Goal: Task Accomplishment & Management: Complete application form

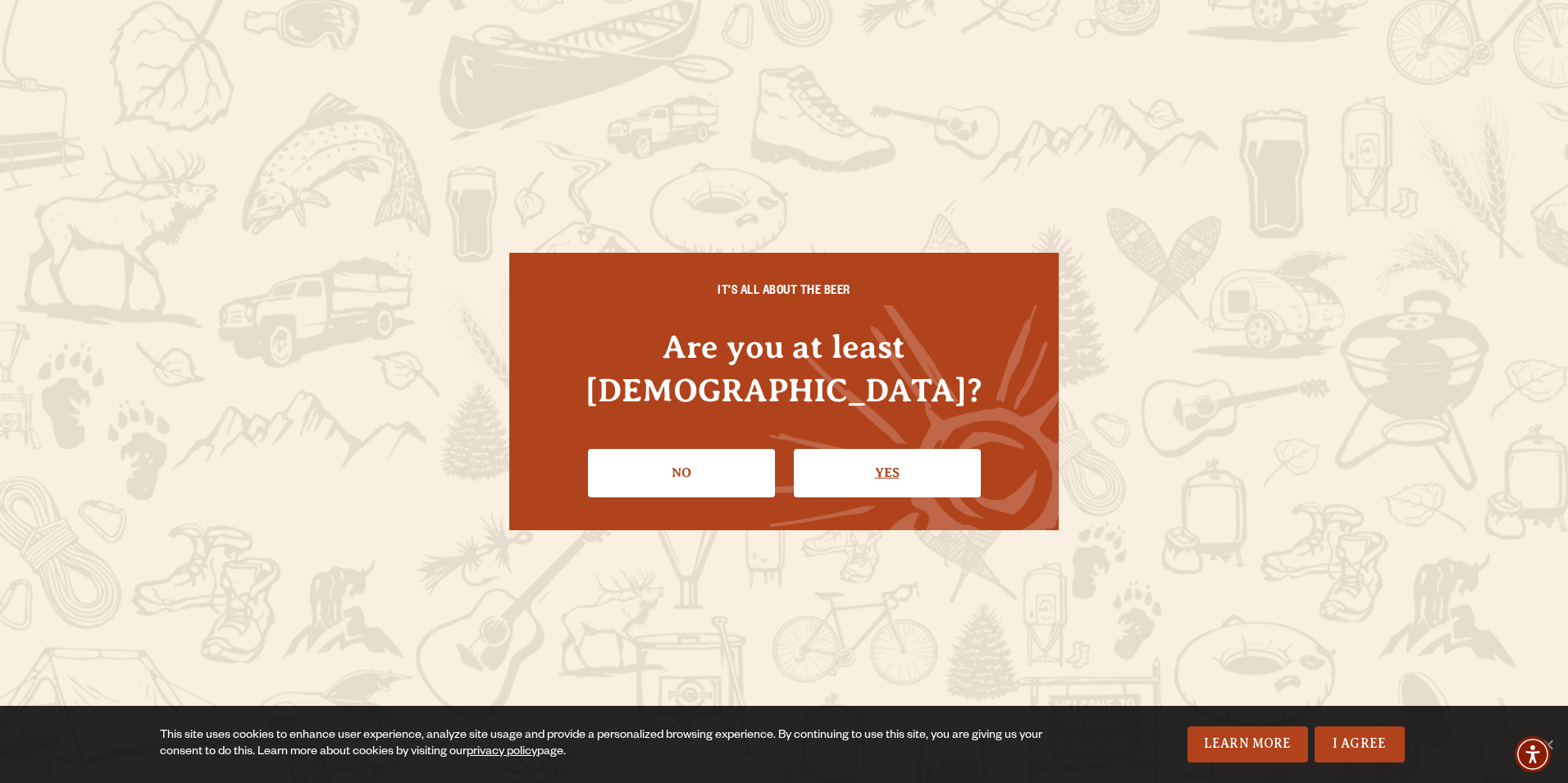
click at [885, 449] on link "Yes" at bounding box center [887, 472] width 187 height 48
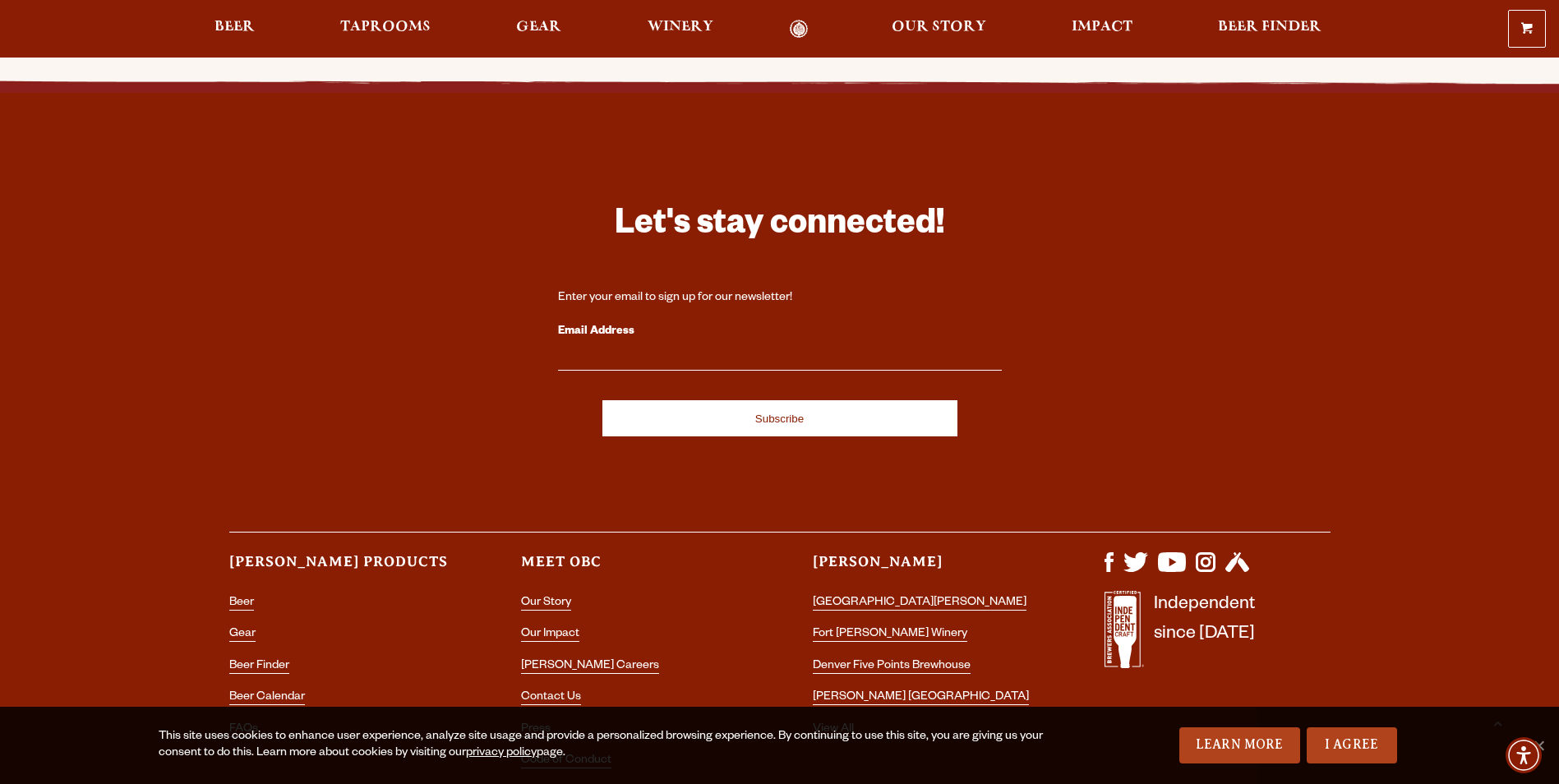
scroll to position [2170, 0]
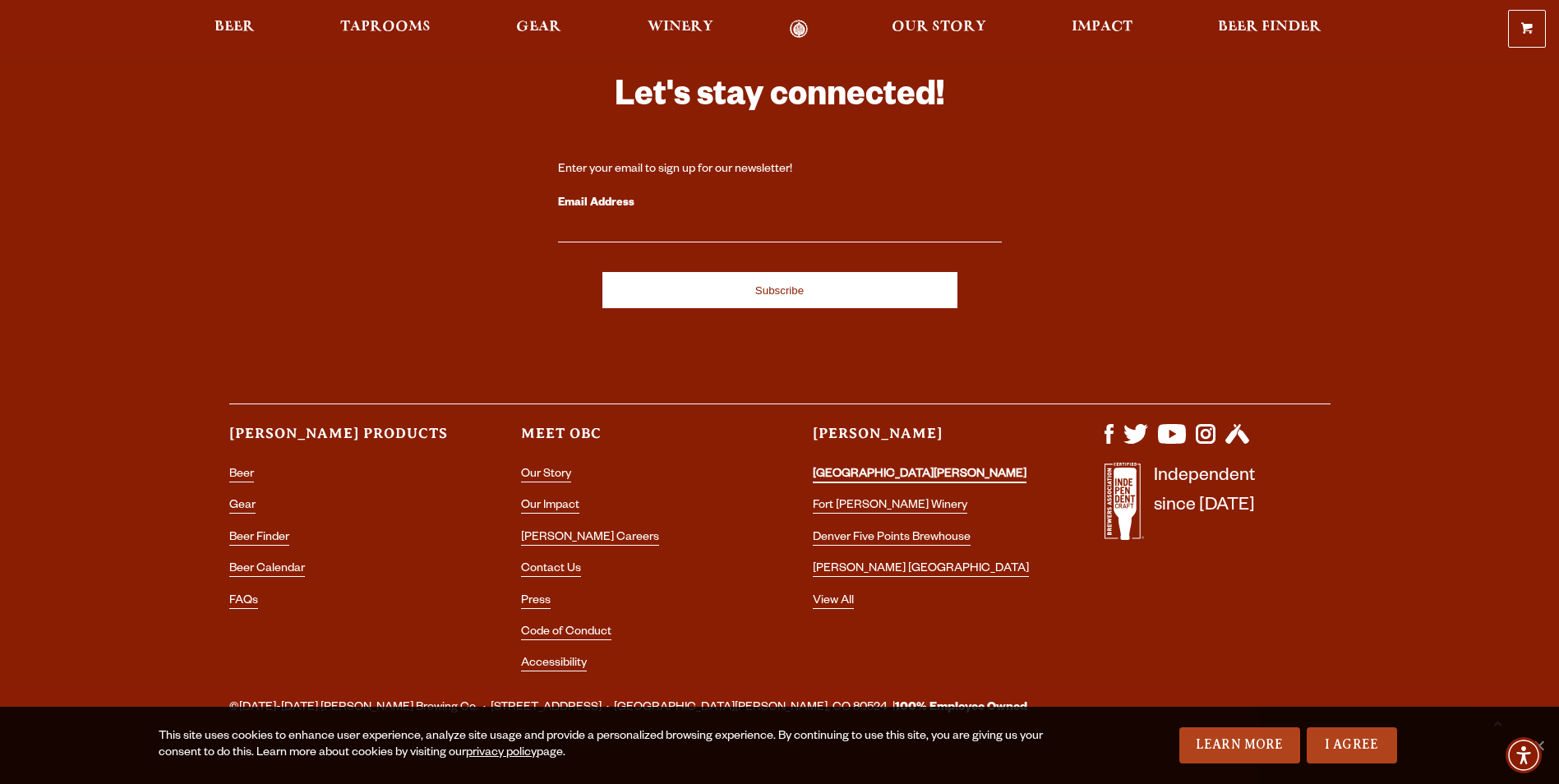
click at [911, 468] on link "[GEOGRAPHIC_DATA][PERSON_NAME]" at bounding box center [919, 476] width 213 height 15
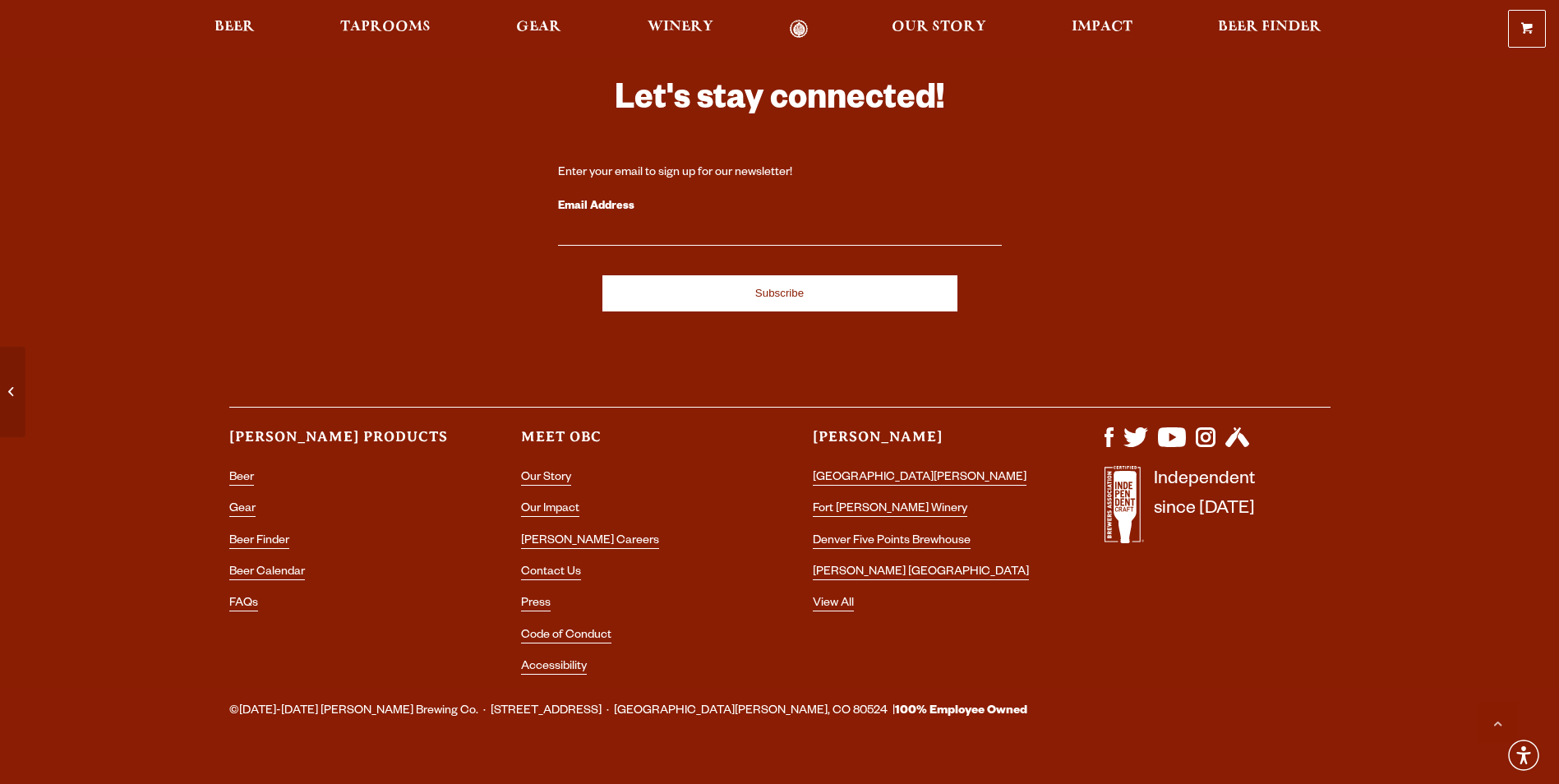
scroll to position [4766, 0]
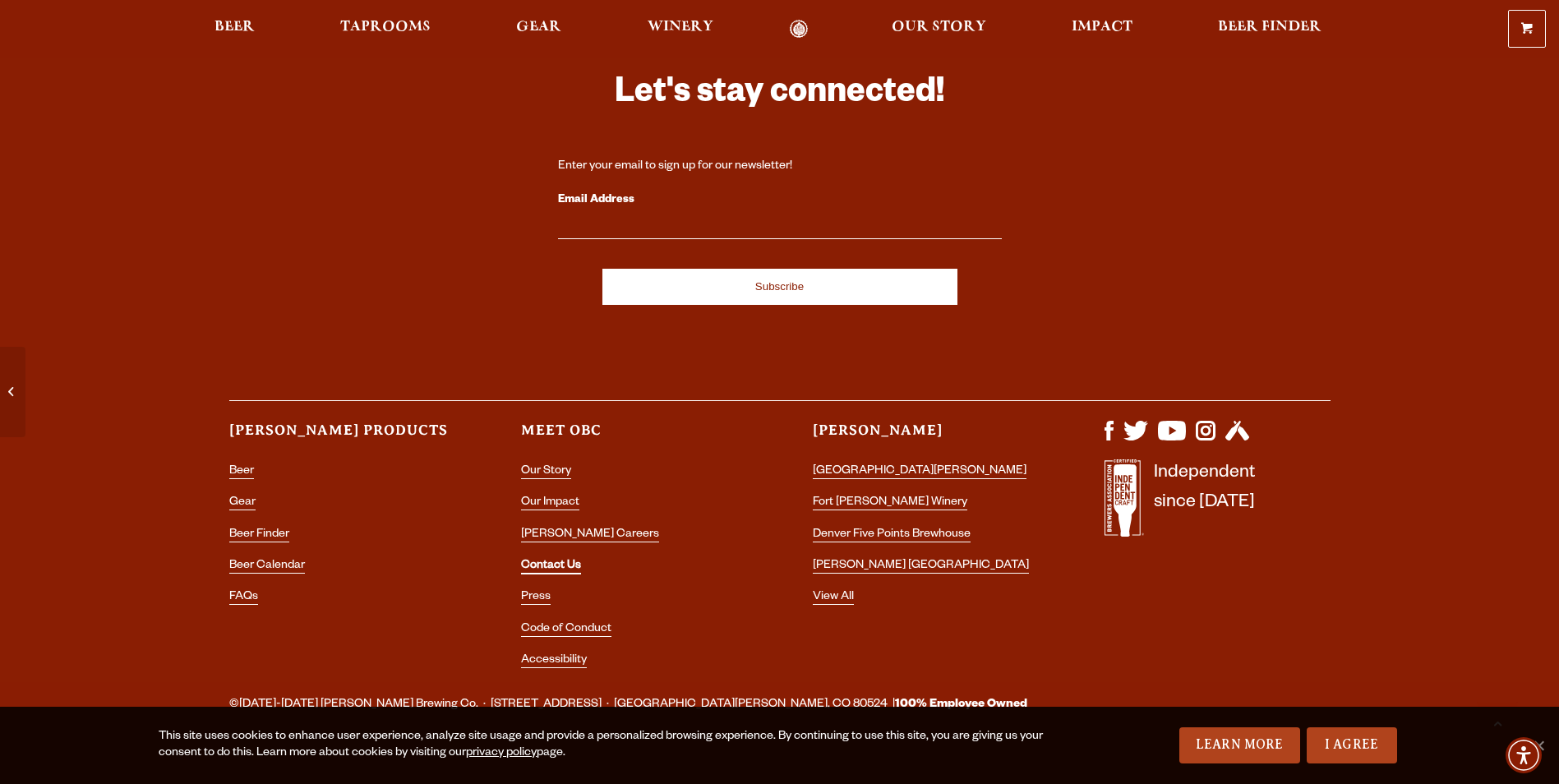
click at [568, 559] on link "Contact Us" at bounding box center [551, 567] width 60 height 15
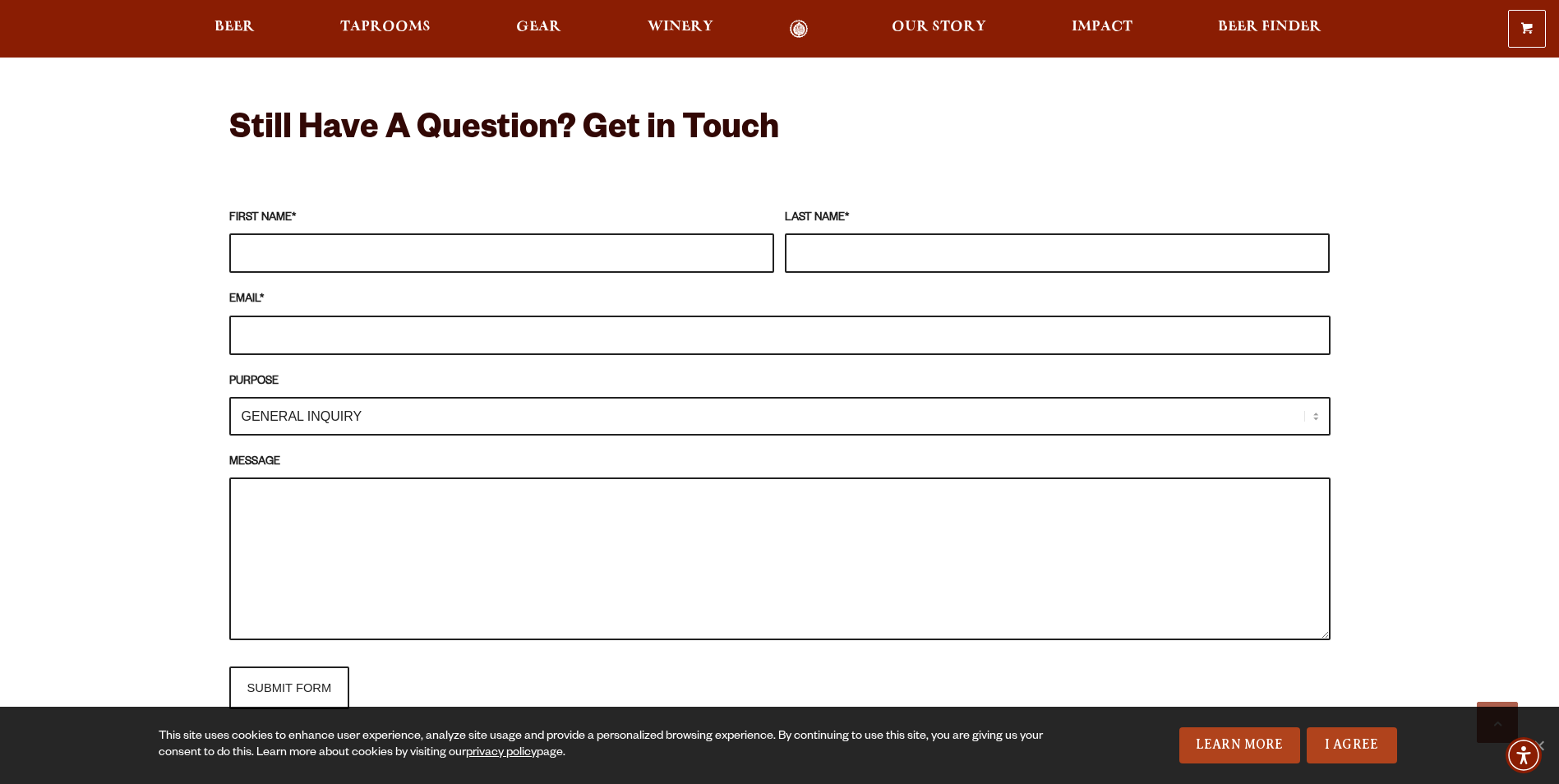
scroll to position [1397, 0]
click at [309, 248] on input "FIRST NAME *" at bounding box center [501, 252] width 544 height 39
type input "Denzel"
type input "[PERSON_NAME]"
click at [301, 331] on input "EMAIL *" at bounding box center [780, 335] width 1101 height 39
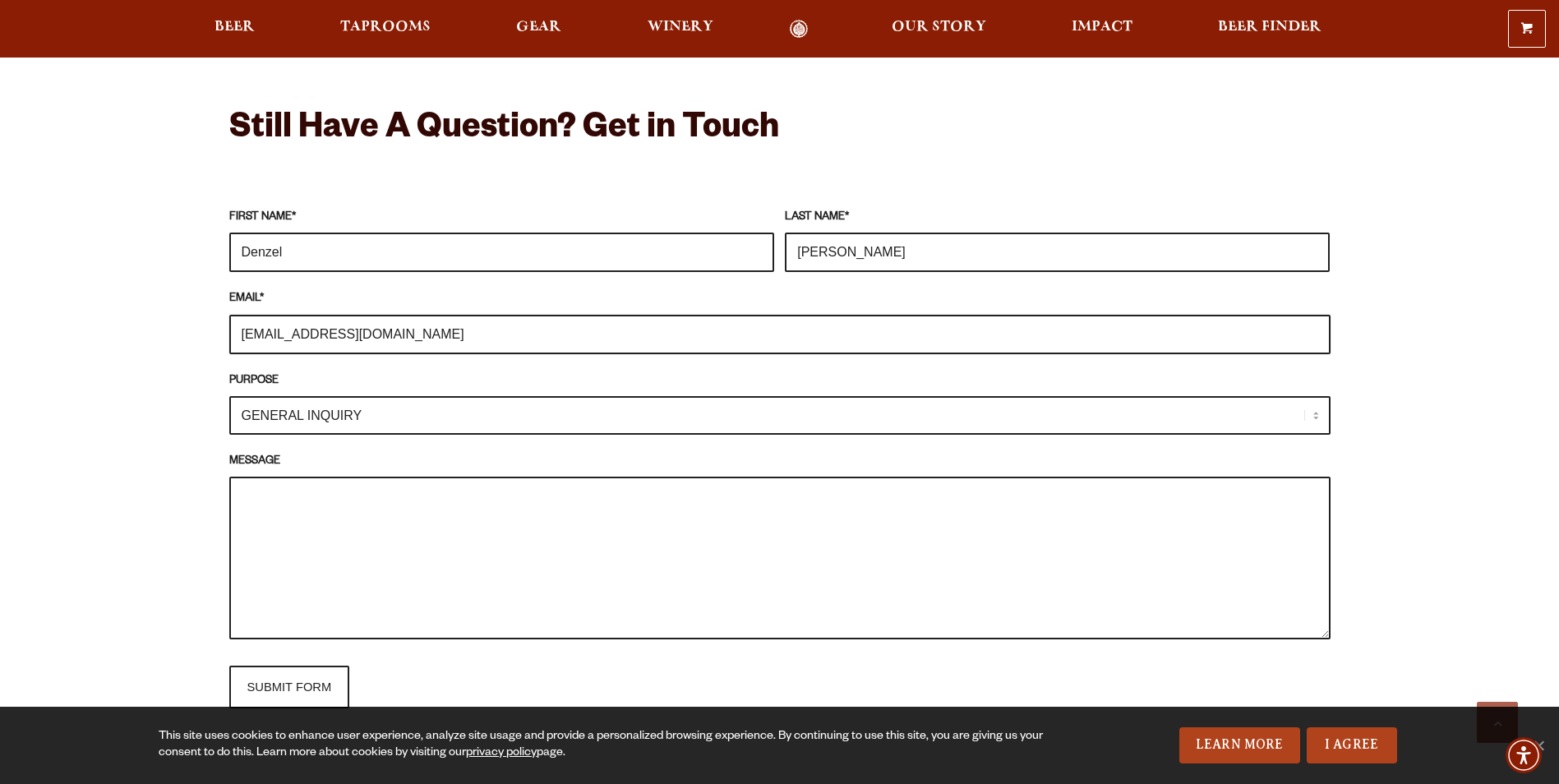
type input "[EMAIL_ADDRESS][DOMAIN_NAME]"
click at [185, 401] on div "Frequently Asked Questions What’s Your Shipping & Exchange Policy? Shipping: Ou…" at bounding box center [780, 358] width 1559 height 2084
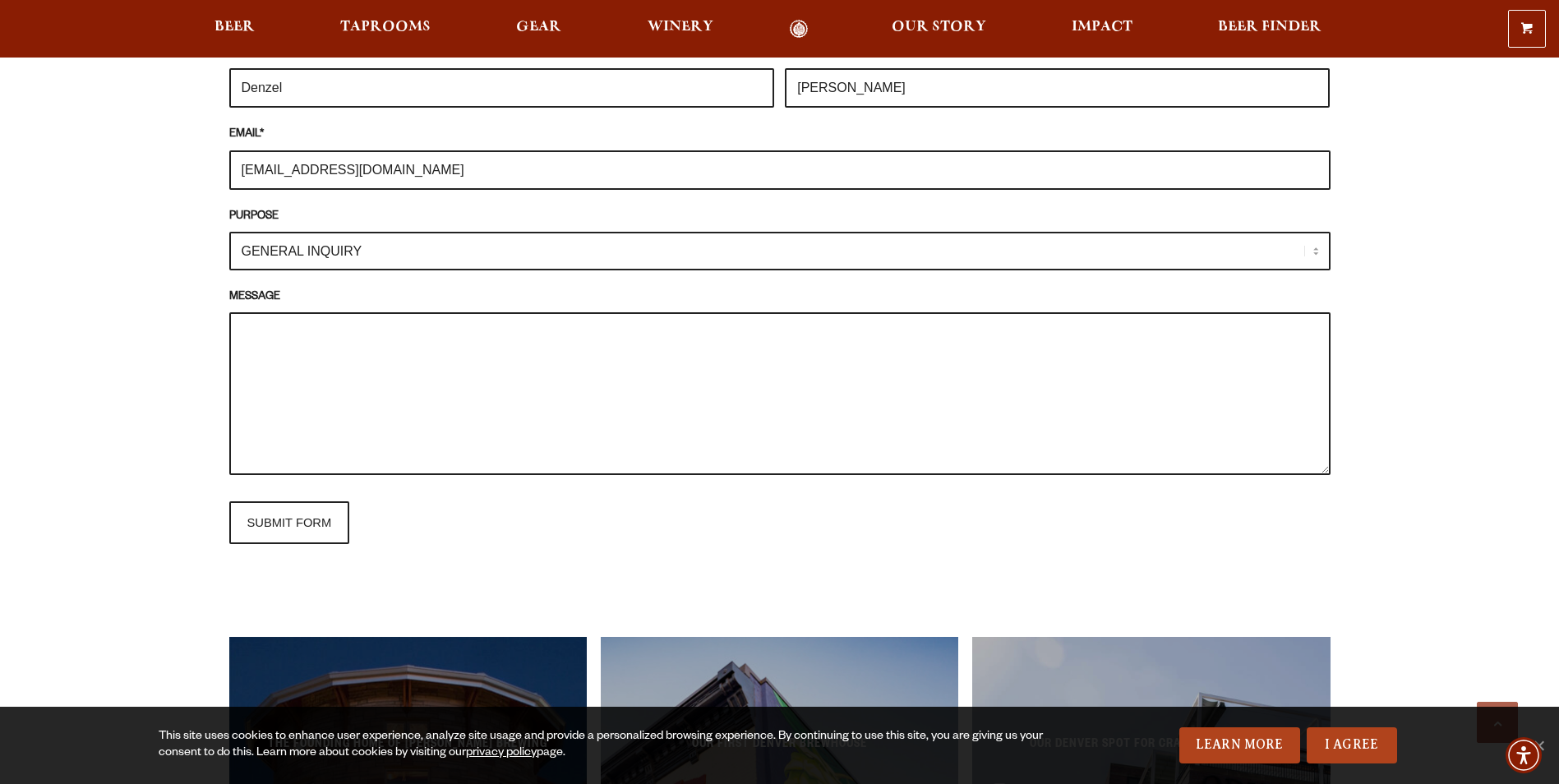
drag, startPoint x: 402, startPoint y: 253, endPoint x: 231, endPoint y: 257, distance: 171.0
click at [231, 257] on select "GENERAL INQUIRY TAPROOM / BREWERY WINERY BOOK A TOUR MEDIA INQUIRY GEAR SHOP [P…" at bounding box center [780, 250] width 1101 height 39
select select "BOOK A TOUR"
click at [229, 231] on select "GENERAL INQUIRY TAPROOM / BREWERY WINERY BOOK A TOUR MEDIA INQUIRY GEAR SHOP [P…" at bounding box center [780, 250] width 1101 height 39
click at [306, 339] on textarea "MESSAGE" at bounding box center [780, 393] width 1101 height 163
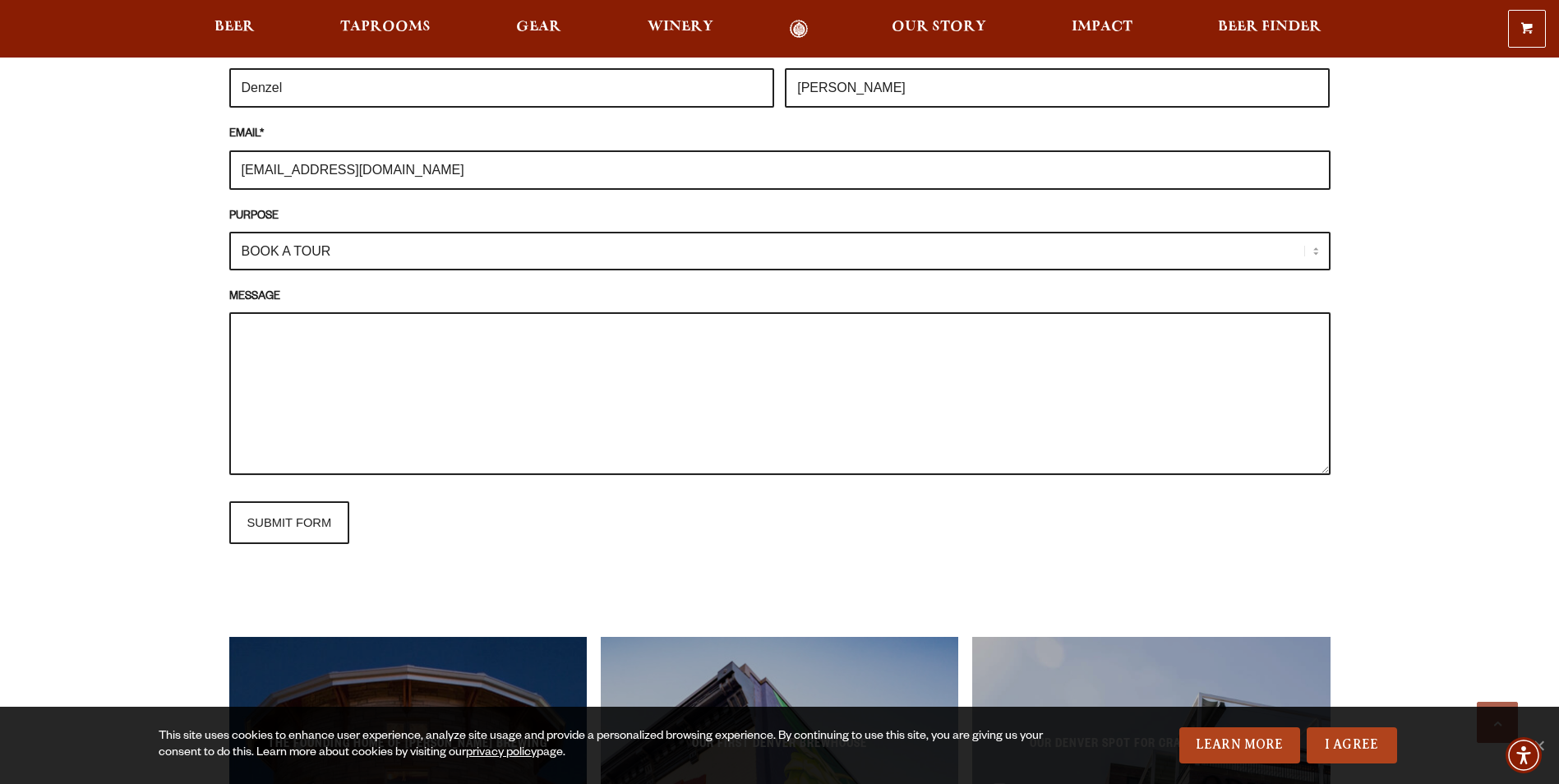
paste textarea "Good afternoon Denver Beer Co team, My name is [PERSON_NAME], founder of [PERSO…"
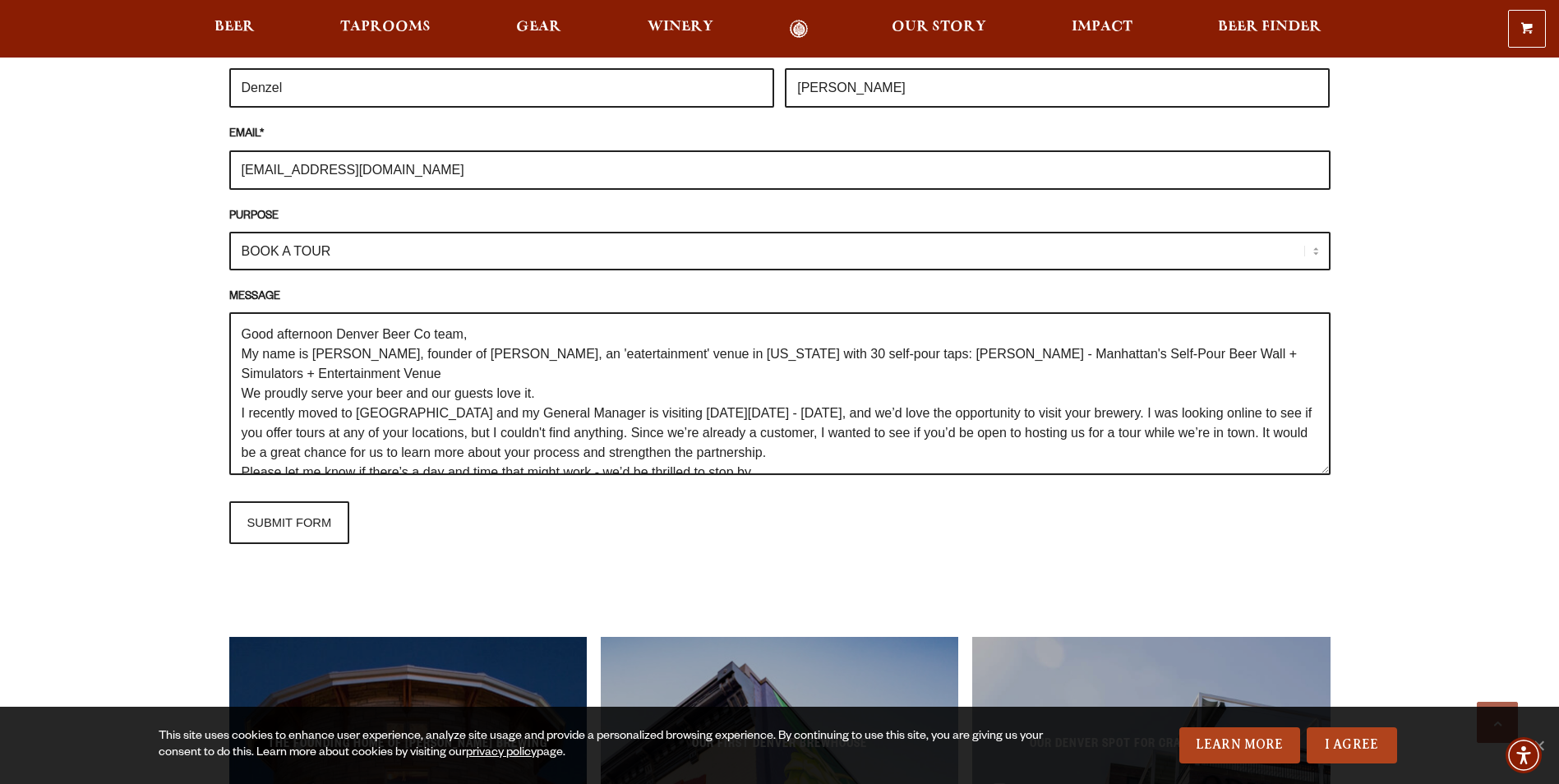
scroll to position [25, 0]
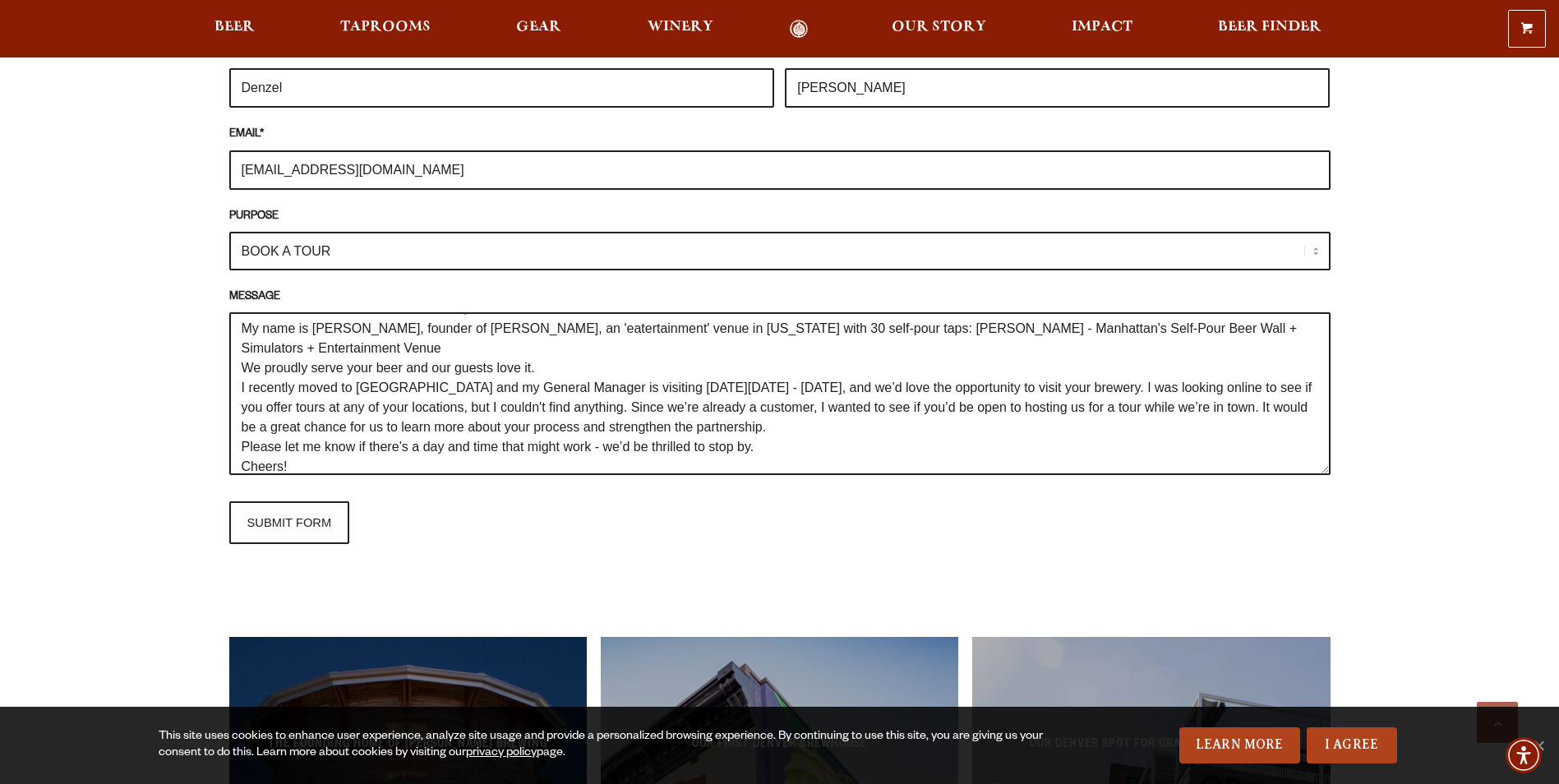
click at [395, 342] on textarea "Good afternoon Denver Beer Co team, My name is [PERSON_NAME], founder of [PERSO…" at bounding box center [780, 393] width 1101 height 163
click at [767, 328] on textarea "Good afternoon Denver Beer Co team, My name is [PERSON_NAME], founder of [PERSO…" at bounding box center [780, 393] width 1101 height 163
click at [584, 350] on textarea "Good afternoon Denver Beer Co team, My name is [PERSON_NAME], founder of [PERSO…" at bounding box center [780, 393] width 1101 height 163
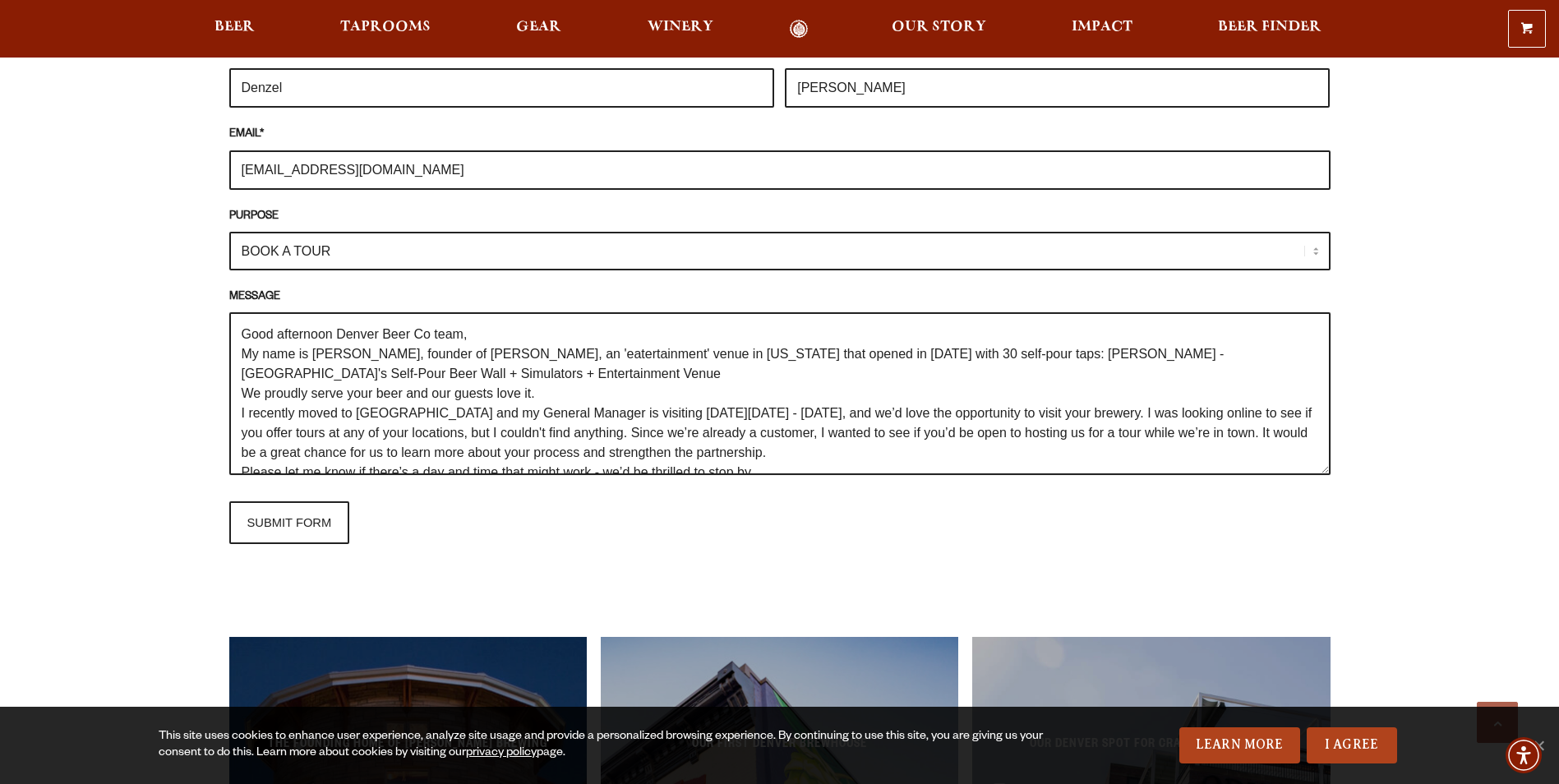
drag, startPoint x: 1094, startPoint y: 324, endPoint x: 1113, endPoint y: 353, distance: 34.7
click at [1113, 353] on textarea "Good afternoon Denver Beer Co team, My name is [PERSON_NAME], founder of [PERSO…" at bounding box center [780, 393] width 1101 height 163
click at [1103, 358] on textarea "Good afternoon Denver Beer Co team, My name is [PERSON_NAME], founder of [PERSO…" at bounding box center [780, 393] width 1101 height 163
drag, startPoint x: 1018, startPoint y: 355, endPoint x: 1036, endPoint y: 381, distance: 31.6
click at [1036, 381] on textarea "Good afternoon Denver Beer Co team, My name is [PERSON_NAME], founder of [PERSO…" at bounding box center [780, 393] width 1101 height 163
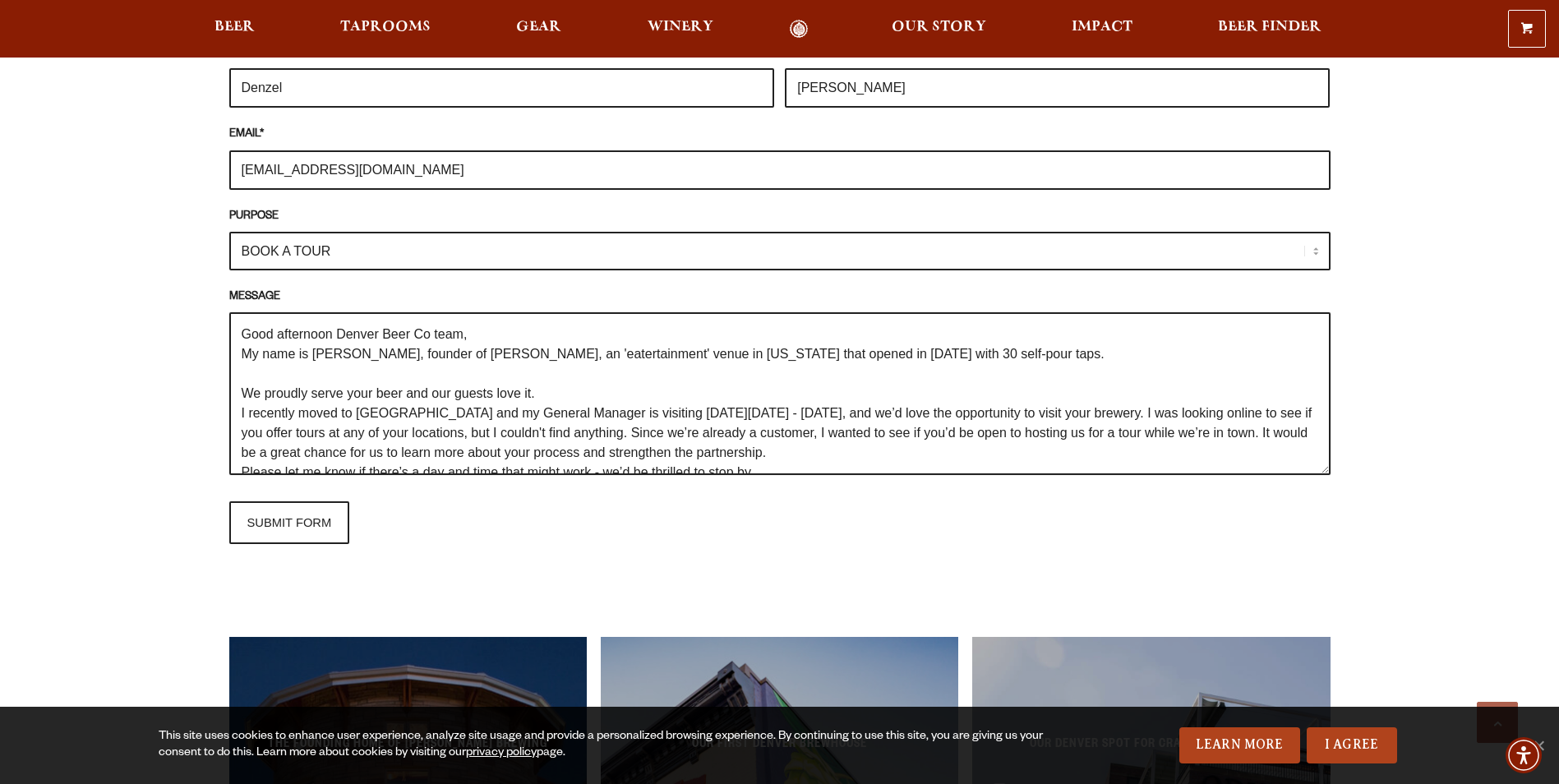
click at [264, 391] on textarea "Good afternoon Denver Beer Co team, My name is [PERSON_NAME], founder of [PERSO…" at bounding box center [780, 393] width 1101 height 163
click at [239, 395] on textarea "Good afternoon Denver Beer Co team, My name is [PERSON_NAME], founder of [PERSO…" at bounding box center [780, 393] width 1101 height 163
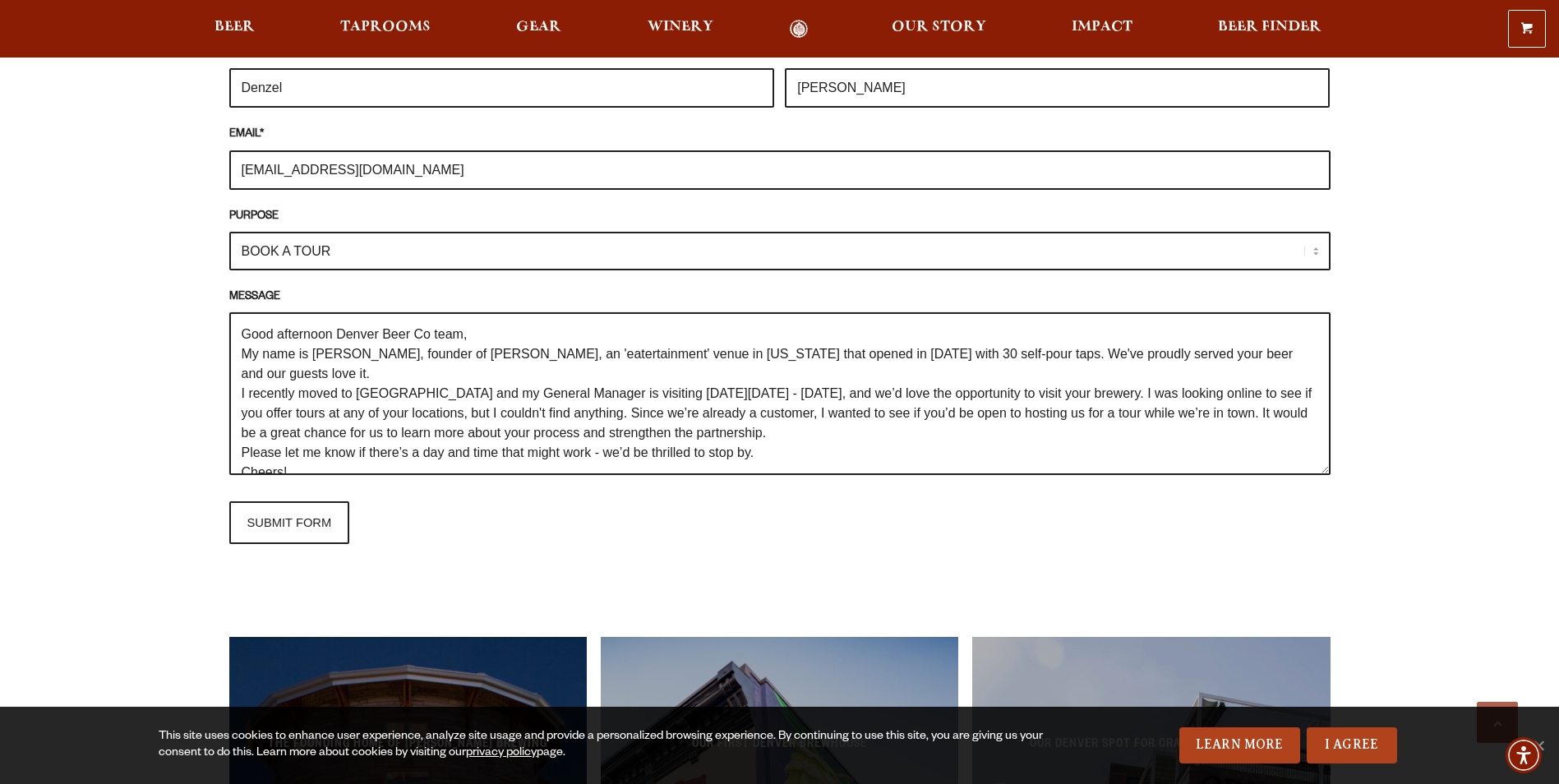
click at [1205, 353] on textarea "Good afternoon Denver Beer Co team, My name is [PERSON_NAME], founder of [PERSO…" at bounding box center [780, 393] width 1101 height 163
click at [440, 382] on textarea "Good afternoon Denver Beer Co team, My name is [PERSON_NAME], founder of [PERSO…" at bounding box center [780, 393] width 1101 height 163
click at [472, 413] on textarea "Good afternoon Denver Beer Co team, My name is [PERSON_NAME], founder of [PERSO…" at bounding box center [780, 393] width 1101 height 163
drag, startPoint x: 669, startPoint y: 412, endPoint x: 491, endPoint y: 414, distance: 178.0
click at [491, 414] on textarea "Good afternoon Denver Beer Co team, My name is [PERSON_NAME], founder of [PERSO…" at bounding box center [780, 393] width 1101 height 163
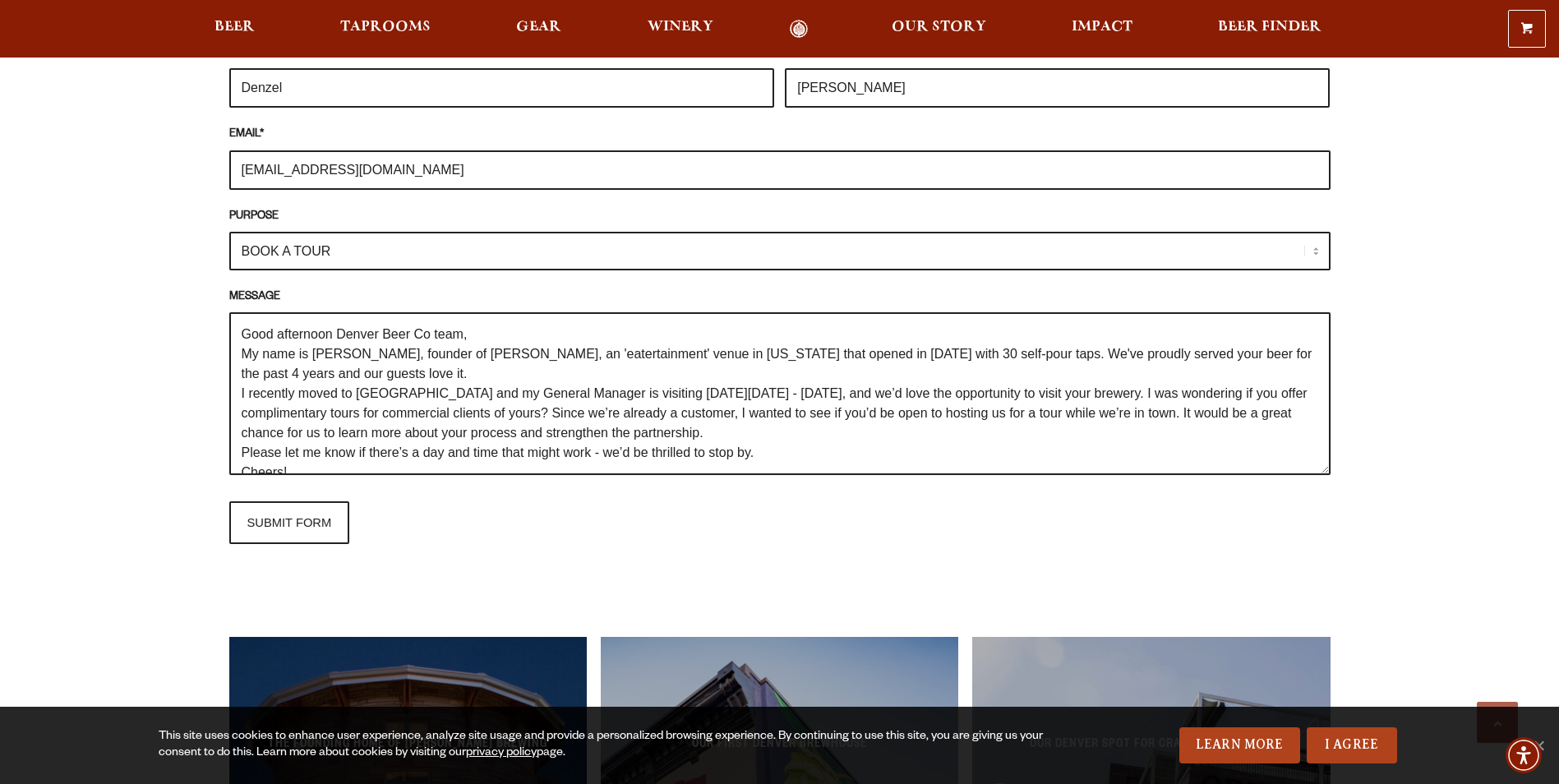
click at [701, 431] on textarea "Good afternoon Denver Beer Co team, My name is [PERSON_NAME], founder of [PERSO…" at bounding box center [780, 393] width 1101 height 163
click at [614, 414] on textarea "Good afternoon Denver Beer Co team, My name is [PERSON_NAME], founder of [PERSO…" at bounding box center [780, 393] width 1101 height 163
drag, startPoint x: 1179, startPoint y: 411, endPoint x: 551, endPoint y: 416, distance: 628.0
click at [551, 416] on textarea "Good afternoon Denver Beer Co team, My name is [PERSON_NAME], founder of [PERSO…" at bounding box center [780, 393] width 1101 height 163
click at [731, 452] on textarea "Good afternoon Denver Beer Co team, My name is [PERSON_NAME], founder of [PERSO…" at bounding box center [780, 393] width 1101 height 163
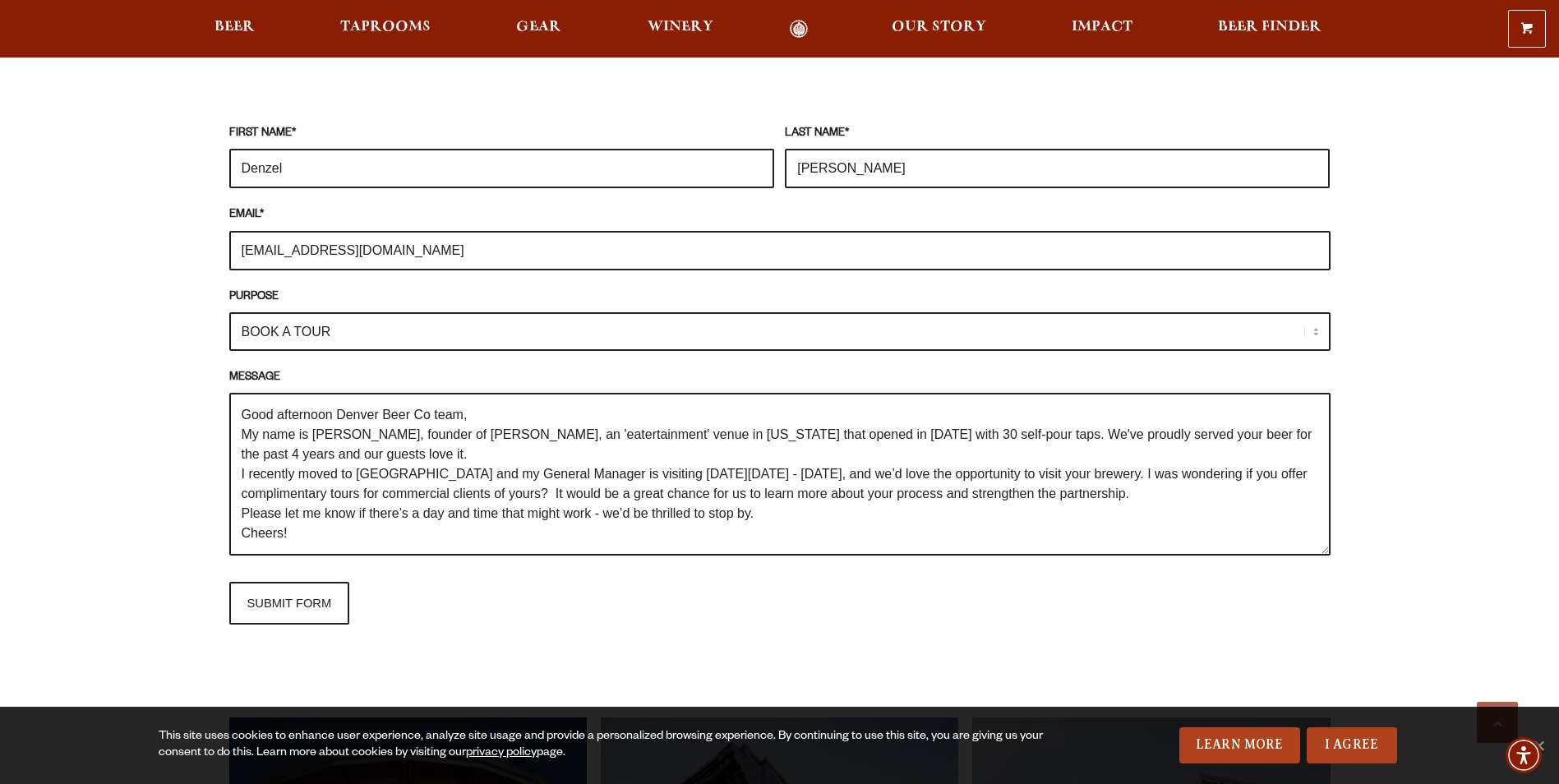
scroll to position [1560, 0]
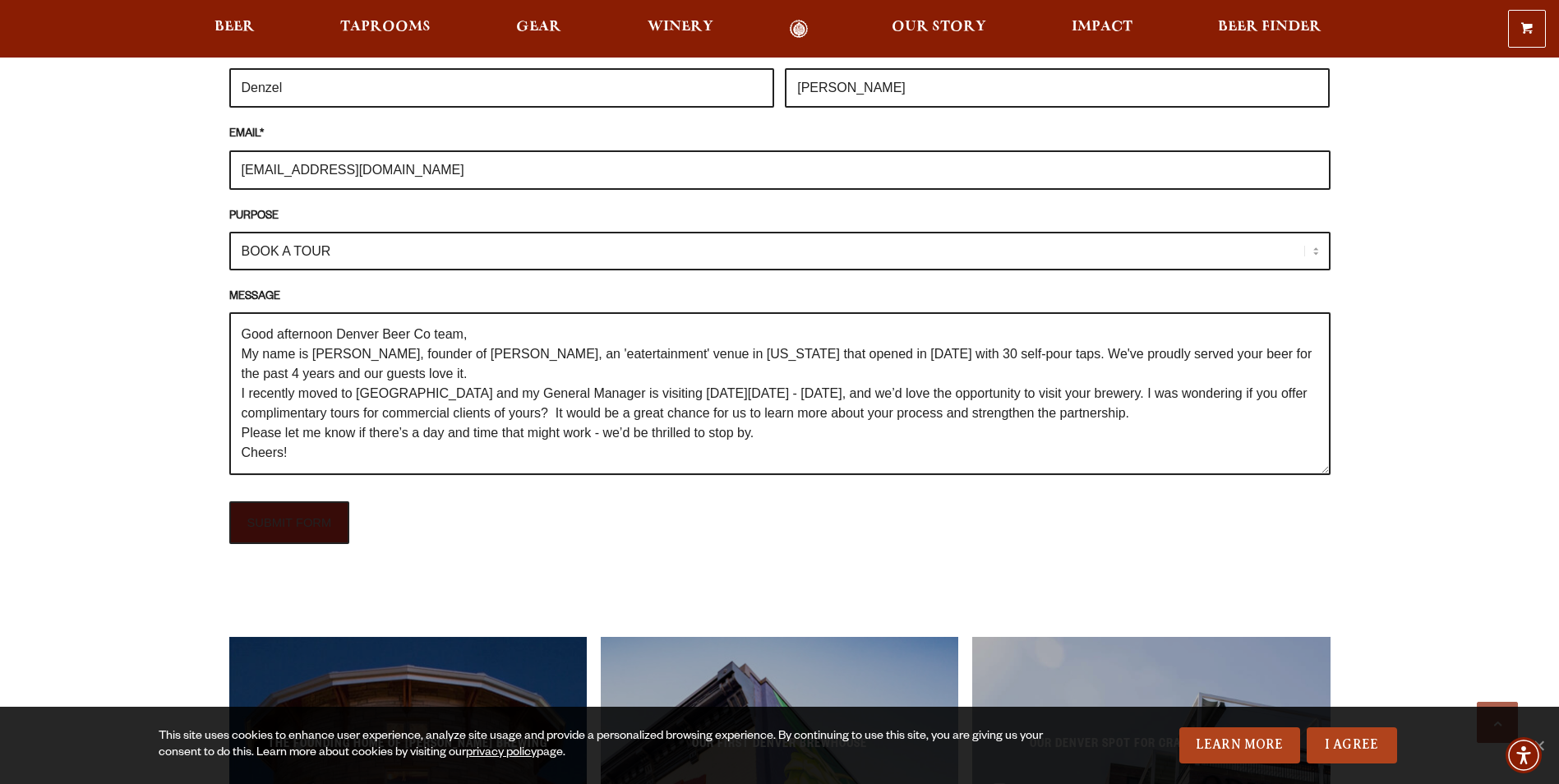
type textarea "Good afternoon Denver Beer Co team, My name is [PERSON_NAME], founder of [PERSO…"
click at [303, 521] on input "SUBMIT FORM" at bounding box center [290, 522] width 120 height 42
type input "Sending"
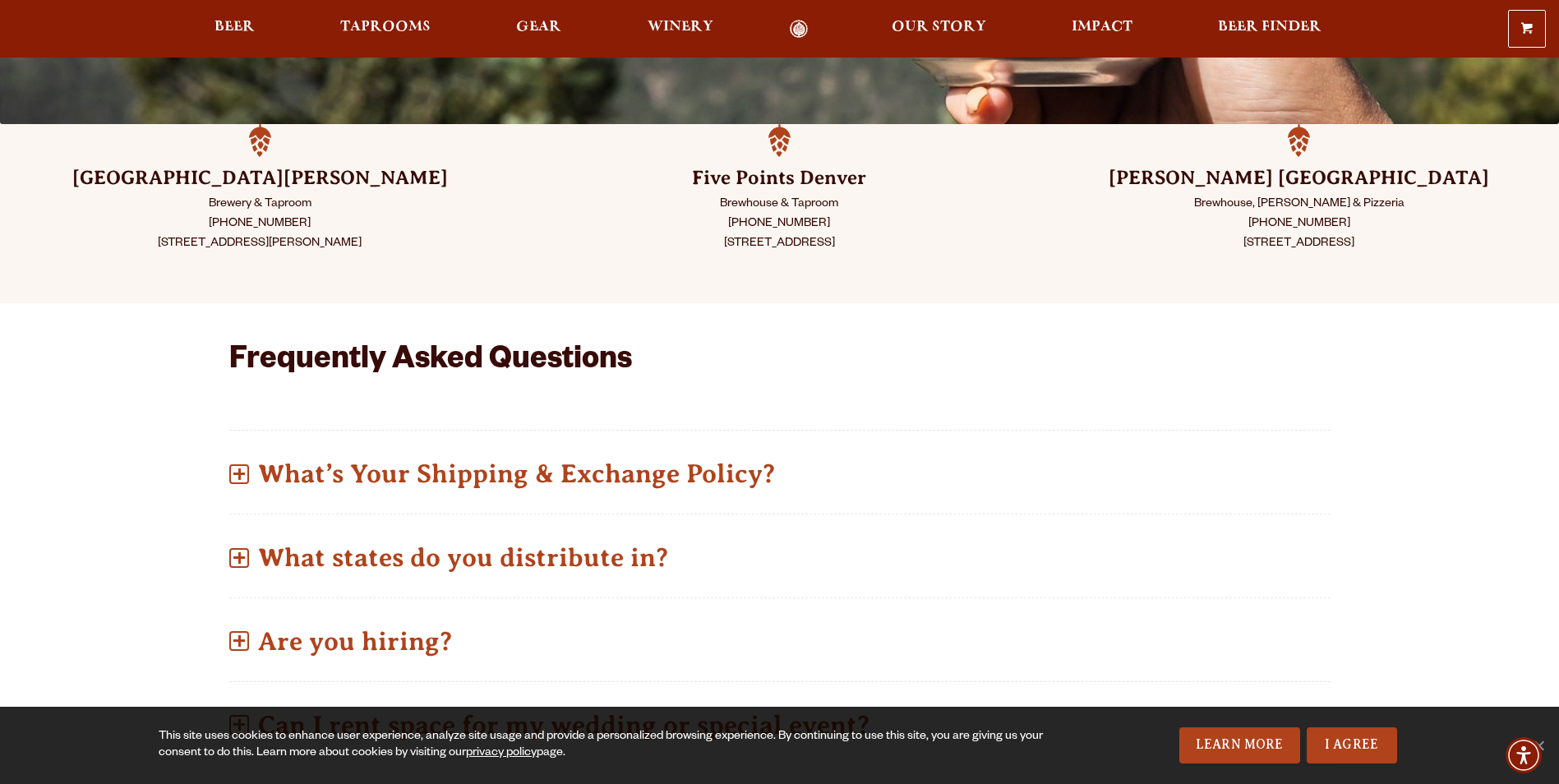
scroll to position [0, 0]
